Goal: Information Seeking & Learning: Check status

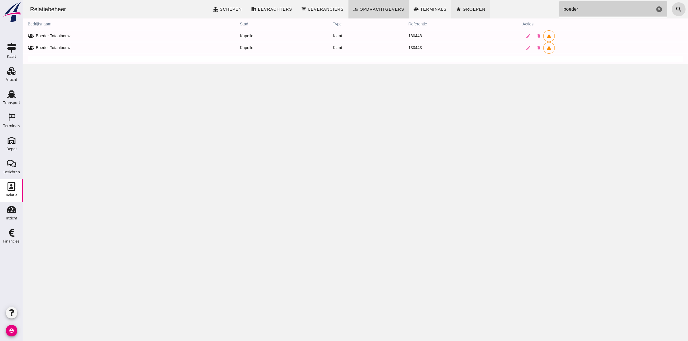
drag, startPoint x: 503, startPoint y: 12, endPoint x: 461, endPoint y: 9, distance: 41.5
click at [471, 13] on div "Relatiebeheer directions_boat Schepen business Bevrachters shopping_cart Levera…" at bounding box center [355, 9] width 660 height 18
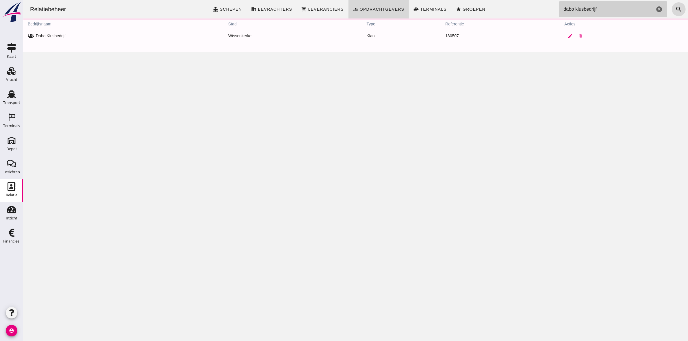
type input "dabo klusbedrijf"
click at [567, 34] on icon "edit" at bounding box center [569, 36] width 5 height 5
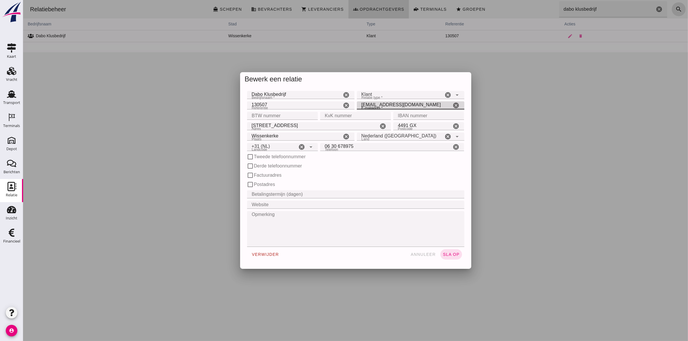
drag, startPoint x: 421, startPoint y: 105, endPoint x: 352, endPoint y: 107, distance: 69.4
click at [352, 107] on div "Referentie Referentie 130507 cancel E-mailadres * E-mailadres * [EMAIL_ADDRESS]…" at bounding box center [356, 105] width 220 height 10
click at [574, 166] on div at bounding box center [355, 170] width 665 height 341
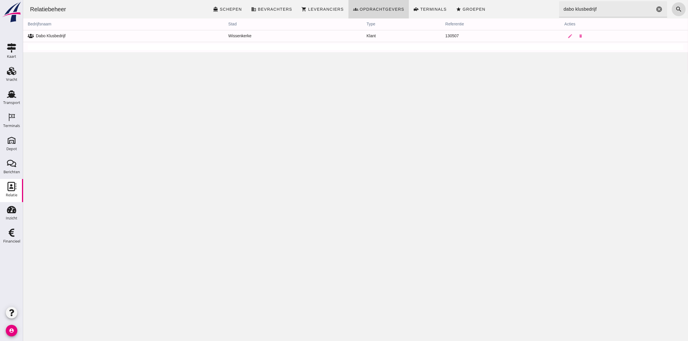
click at [619, 9] on input "dabo klusbedrijf" at bounding box center [607, 9] width 96 height 16
click at [655, 9] on icon "cancel" at bounding box center [658, 9] width 7 height 7
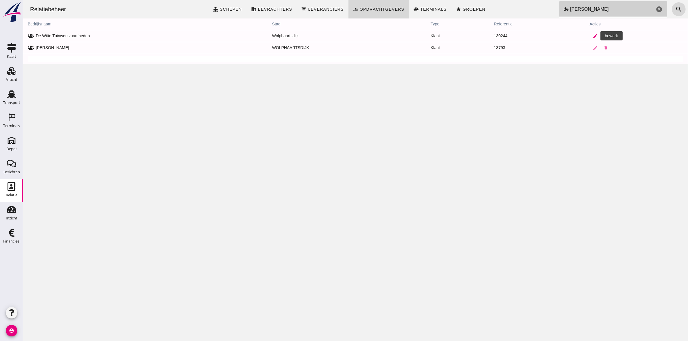
type input "de [PERSON_NAME]"
click at [593, 34] on icon "edit" at bounding box center [595, 36] width 5 height 5
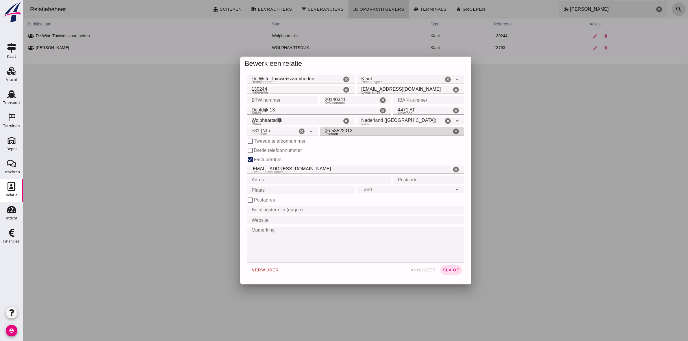
drag, startPoint x: 356, startPoint y: 129, endPoint x: 310, endPoint y: 129, distance: 46.5
click at [310, 129] on div "Landcode Landcode +31 (NL) +31 ([GEOGRAPHIC_DATA]) cancel arrow_drop_down Telef…" at bounding box center [356, 131] width 220 height 10
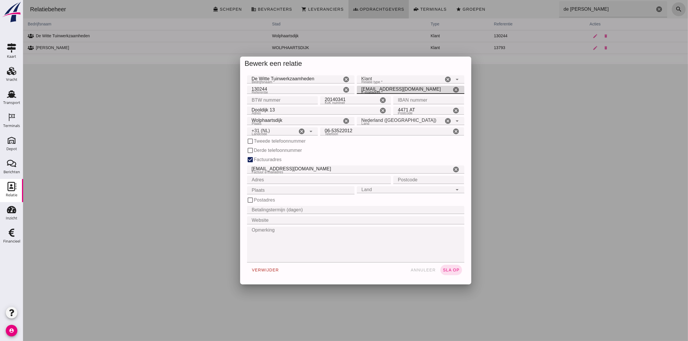
click at [416, 90] on input "[EMAIL_ADDRESS][DOMAIN_NAME]" at bounding box center [404, 90] width 95 height 8
drag, startPoint x: 415, startPoint y: 88, endPoint x: 355, endPoint y: 95, distance: 59.7
click at [355, 95] on form "Bedrijfsnaam * Bedrijfsnaam * De Witte Tuinwerkzaamheden cancel Relatie type * …" at bounding box center [355, 175] width 217 height 203
click at [99, 184] on div at bounding box center [355, 170] width 665 height 341
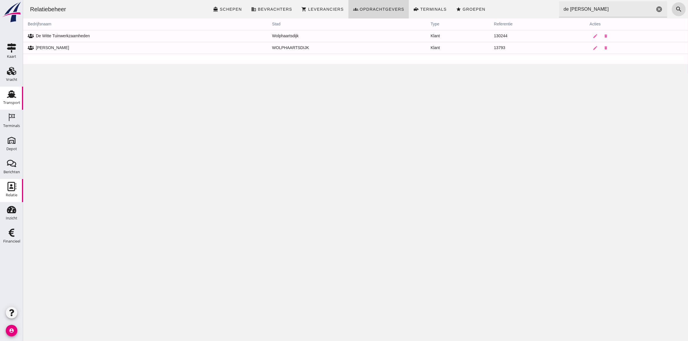
click at [15, 101] on div "Transport" at bounding box center [11, 103] width 17 height 4
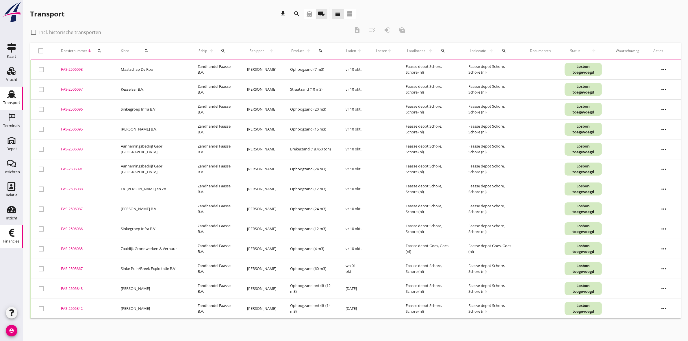
click at [14, 236] on use at bounding box center [12, 233] width 6 height 8
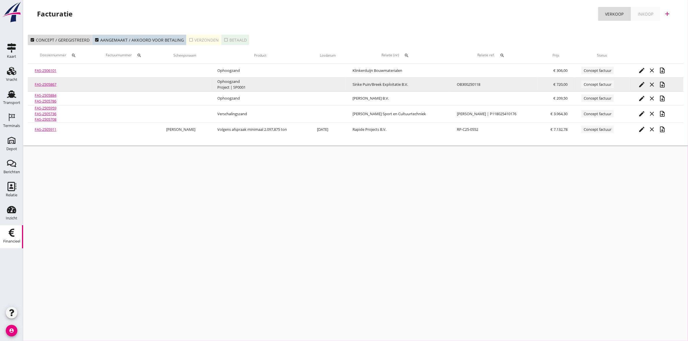
click at [45, 83] on link "FAS-2505867" at bounding box center [46, 84] width 22 height 5
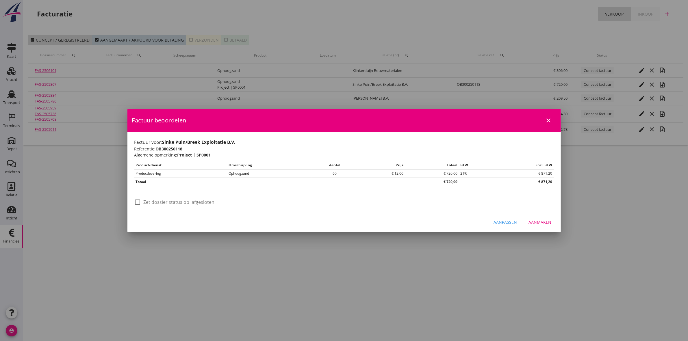
click at [549, 119] on icon "close" at bounding box center [548, 120] width 7 height 7
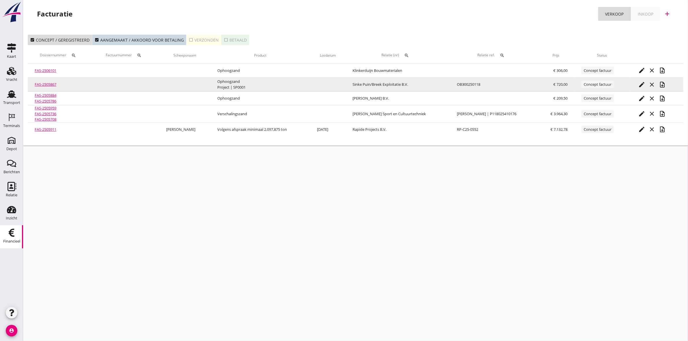
click at [45, 81] on td "FAS-2505867" at bounding box center [61, 85] width 66 height 14
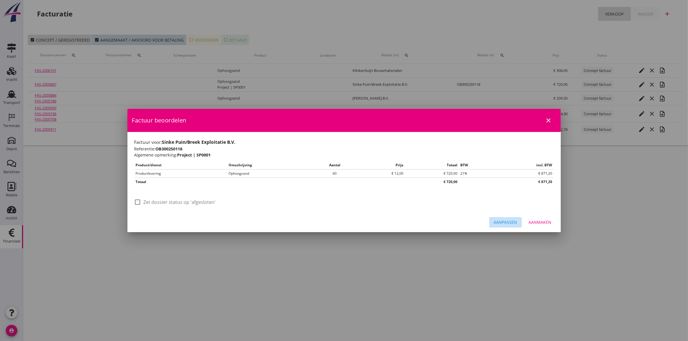
click at [509, 223] on div "Aanpassen" at bounding box center [505, 222] width 23 height 6
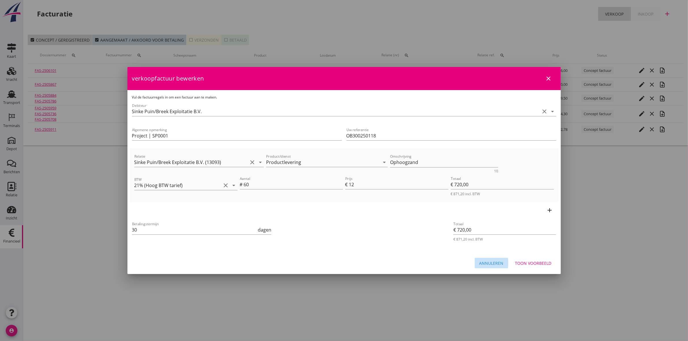
click at [489, 265] on div "Annuleren" at bounding box center [491, 263] width 24 height 6
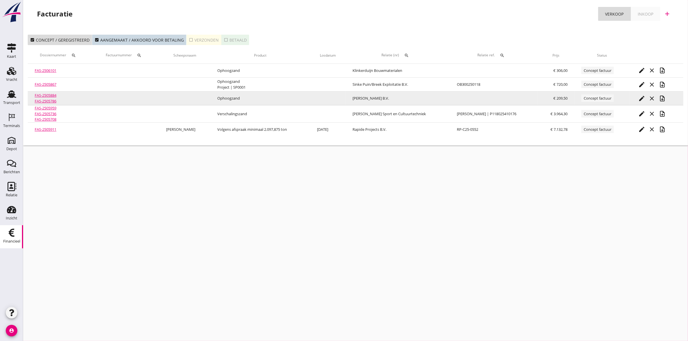
click at [48, 94] on link "FAS-2505884" at bounding box center [46, 95] width 22 height 5
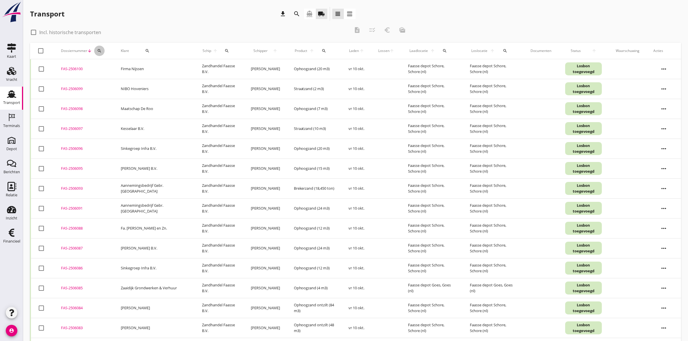
click at [96, 51] on div "search" at bounding box center [99, 51] width 10 height 5
click at [107, 66] on input "Zoeken op dossiernummer..." at bounding box center [126, 67] width 60 height 9
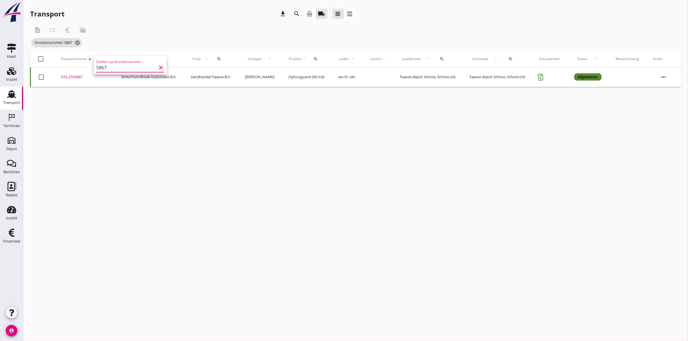
type input "5867"
click at [71, 76] on div "FAS-2505867" at bounding box center [84, 77] width 46 height 6
click at [74, 76] on div "FAS-2505867" at bounding box center [84, 77] width 46 height 6
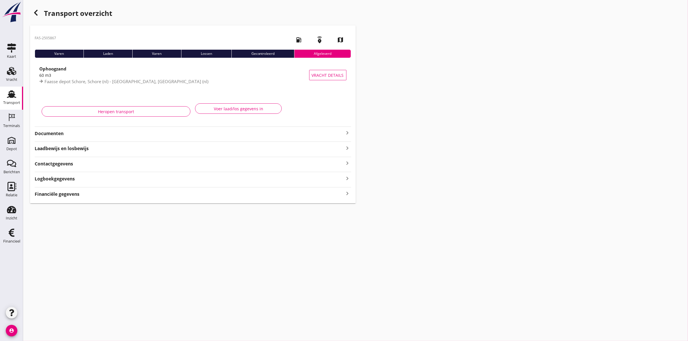
click at [91, 101] on div "Heropen transport" at bounding box center [115, 109] width 153 height 21
click at [47, 130] on strong "Documenten" at bounding box center [190, 133] width 310 height 7
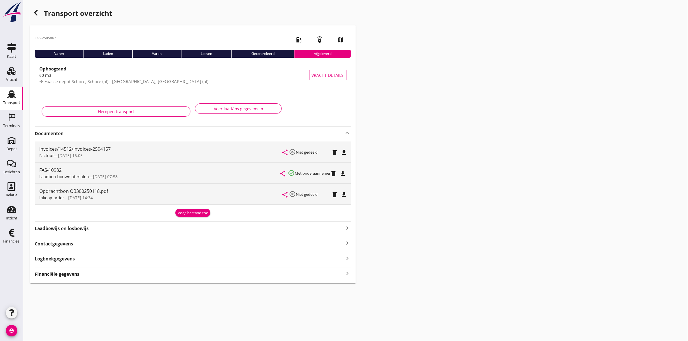
click at [344, 195] on icon "file_download" at bounding box center [344, 194] width 7 height 7
click at [345, 172] on icon "file_download" at bounding box center [343, 173] width 7 height 7
click at [344, 195] on icon "open_in_browser" at bounding box center [344, 194] width 7 height 7
click at [40, 14] on div "button" at bounding box center [36, 13] width 12 height 12
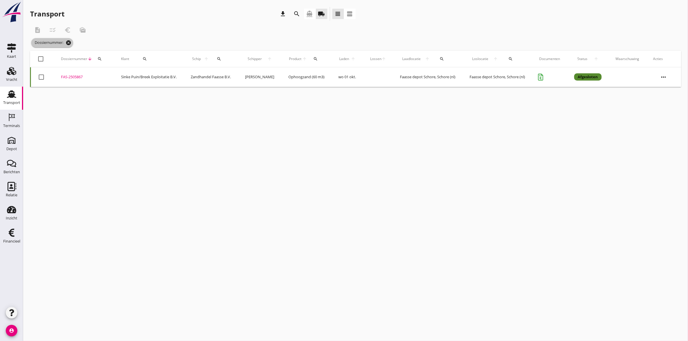
click at [68, 42] on icon "cancel" at bounding box center [69, 43] width 6 height 6
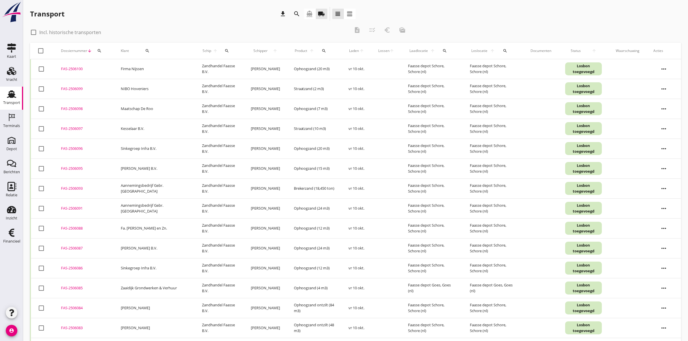
click at [153, 49] on div "search" at bounding box center [147, 51] width 32 height 5
click at [157, 66] on input "Zoeken op opdrachtgever..." at bounding box center [164, 67] width 60 height 9
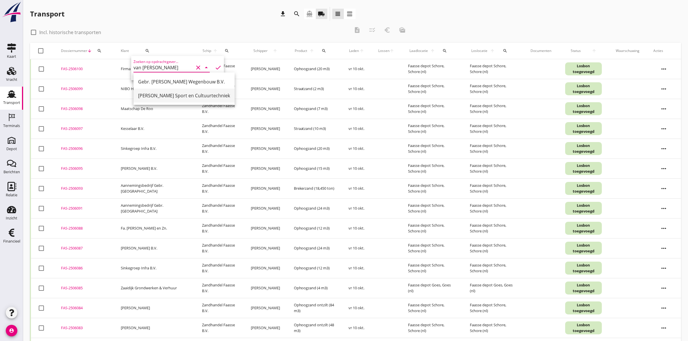
click at [177, 98] on div "[PERSON_NAME] Sport en Cultuurtechniek" at bounding box center [184, 95] width 92 height 7
type input "[PERSON_NAME] Sport en Cultuurtechniek"
click at [215, 70] on icon "check" at bounding box center [218, 67] width 7 height 7
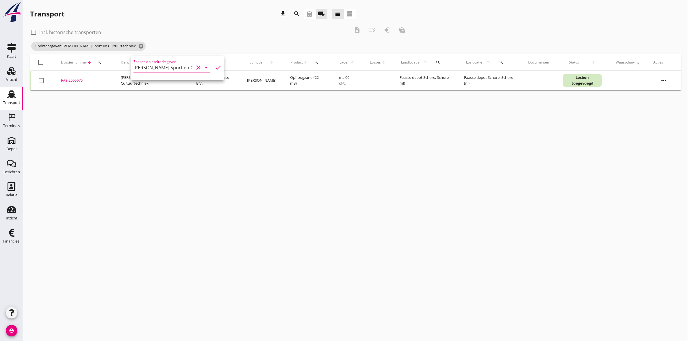
click at [31, 32] on div at bounding box center [34, 32] width 10 height 10
checkbox input "true"
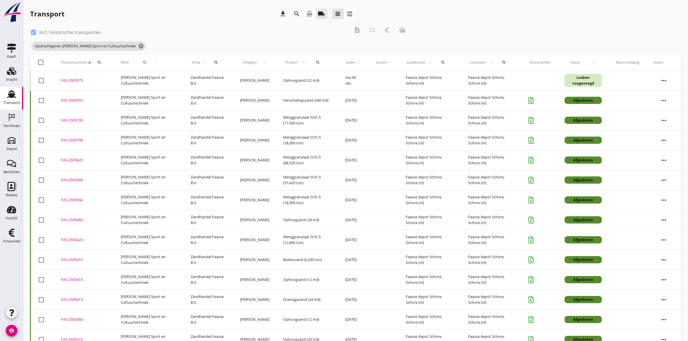
click at [38, 99] on div at bounding box center [41, 101] width 10 height 10
checkbox input "true"
click at [40, 122] on div at bounding box center [41, 121] width 10 height 10
checkbox input "true"
click at [41, 139] on div at bounding box center [41, 141] width 10 height 10
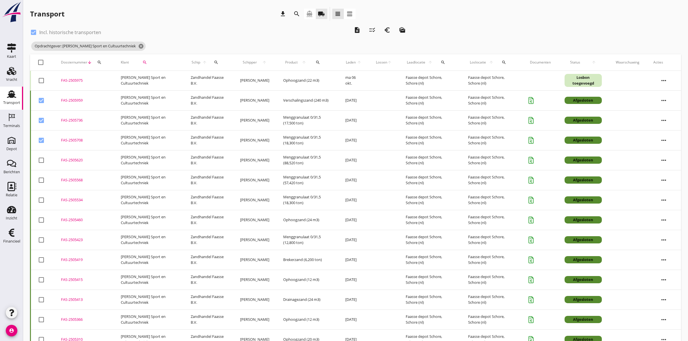
click at [75, 98] on div "FAS-2505959" at bounding box center [84, 101] width 46 height 6
click at [75, 121] on div "FAS-2505736" at bounding box center [84, 121] width 46 height 6
click at [71, 141] on div "FAS-2505708" at bounding box center [84, 141] width 46 height 6
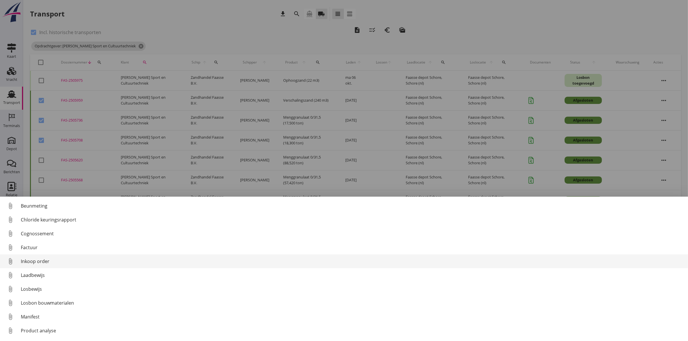
click at [32, 262] on div "Inkoop order" at bounding box center [352, 261] width 663 height 7
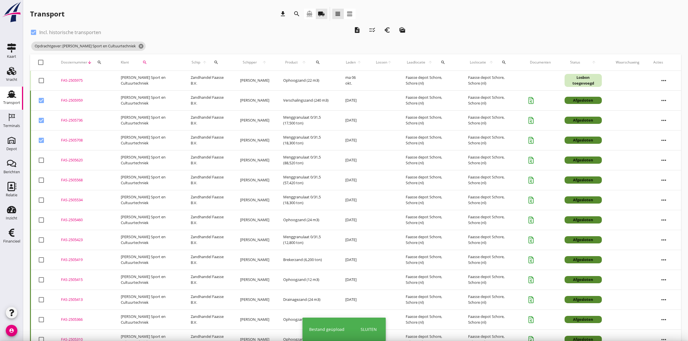
checkbox input "false"
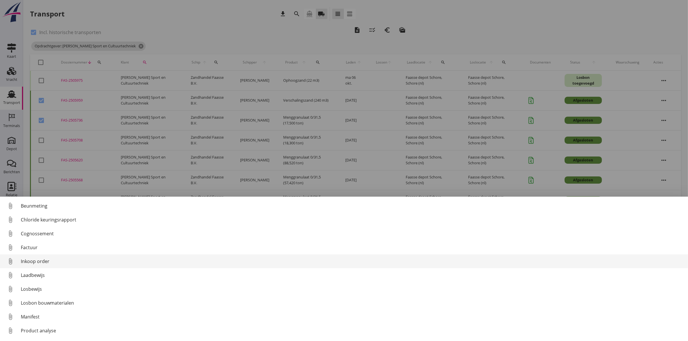
click at [37, 260] on div "Inkoop order" at bounding box center [352, 261] width 663 height 7
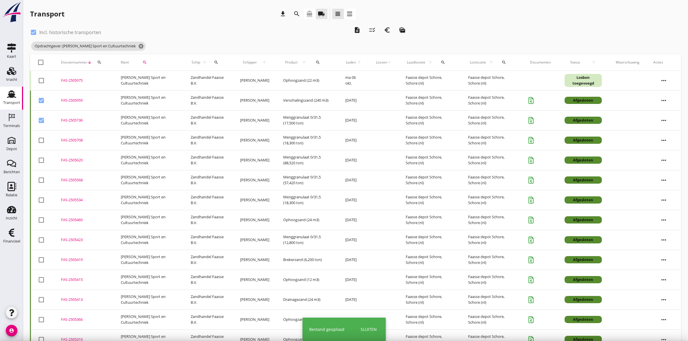
checkbox input "false"
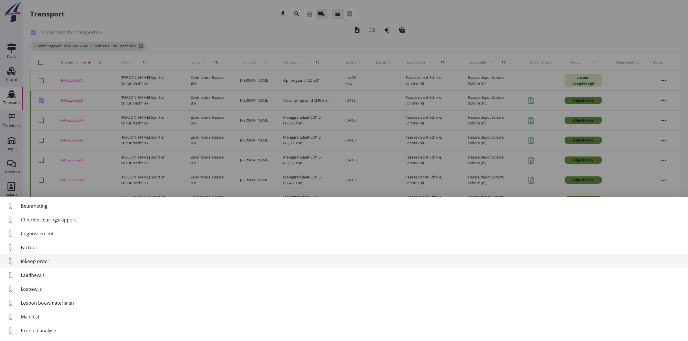
click at [57, 264] on div "Inkoop order" at bounding box center [352, 261] width 663 height 7
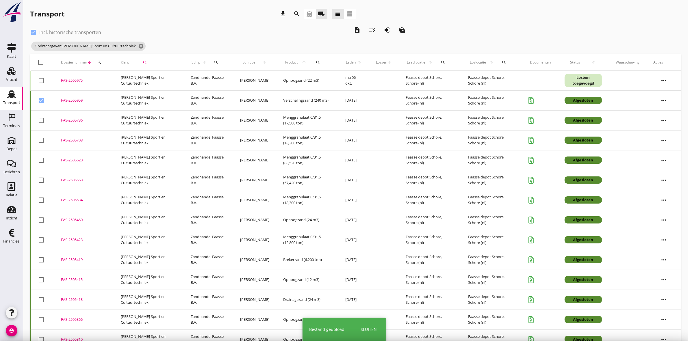
checkbox input "false"
